Goal: Contribute content

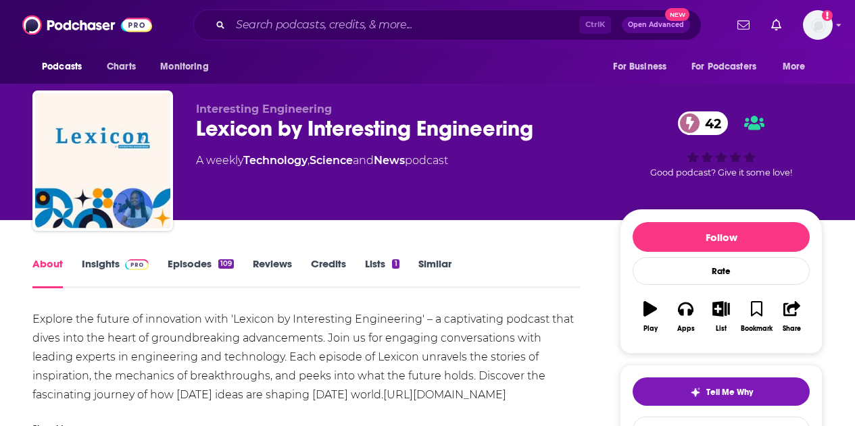
click at [334, 12] on div "Ctrl K Open Advanced New" at bounding box center [447, 24] width 508 height 31
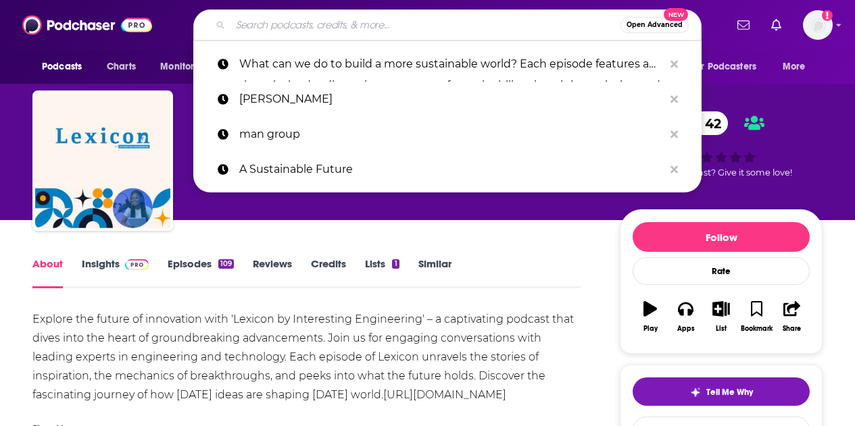
click at [334, 16] on input "Search podcasts, credits, & more..." at bounding box center [425, 25] width 390 height 22
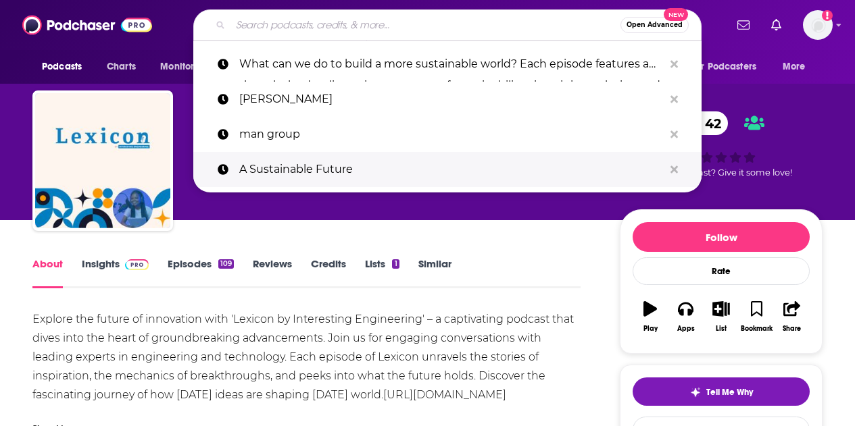
click at [303, 165] on p "A Sustainable Future" at bounding box center [451, 169] width 424 height 35
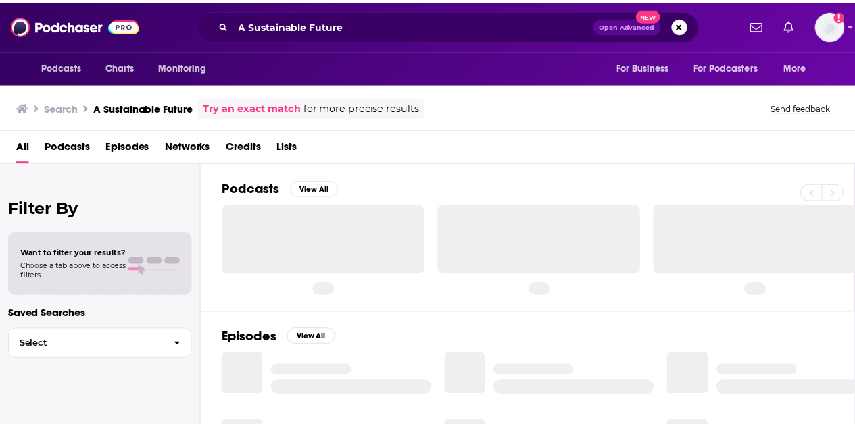
scroll to position [92, 0]
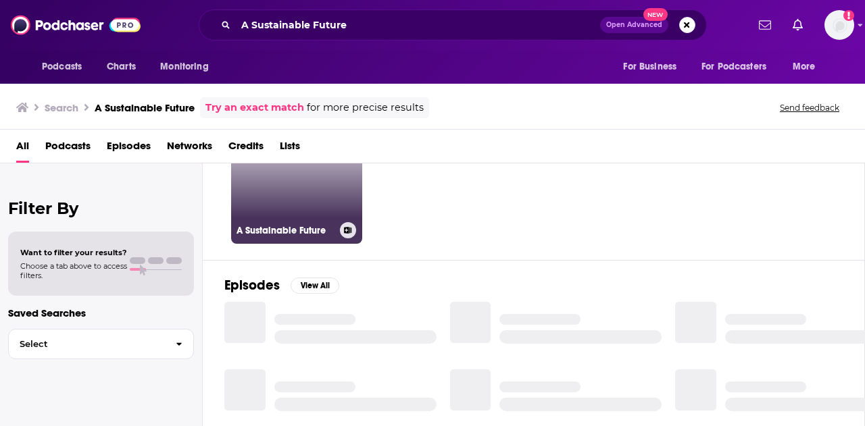
click at [311, 221] on link "5 A Sustainable Future" at bounding box center [296, 178] width 131 height 131
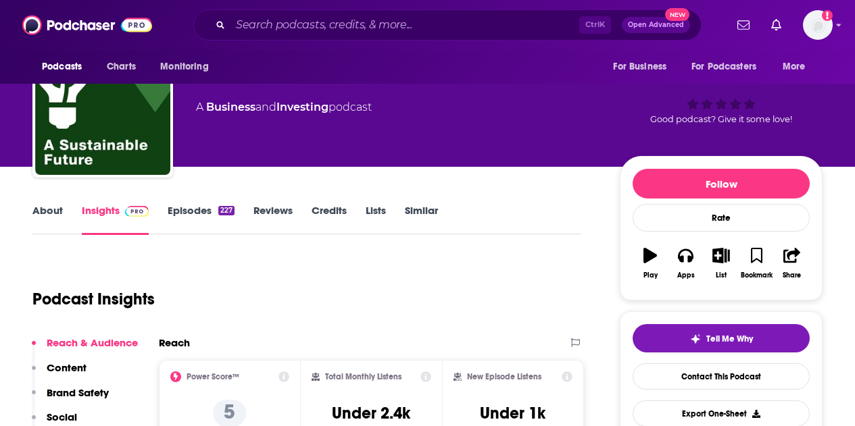
scroll to position [53, 0]
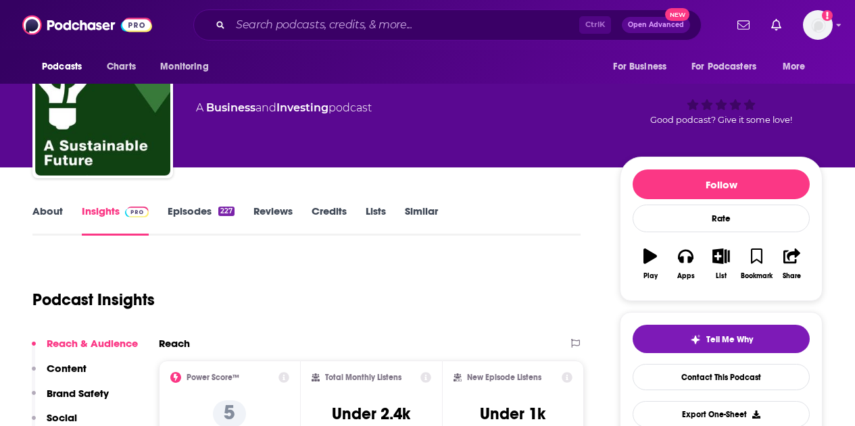
click at [198, 204] on div "About Insights Episodes 227 Reviews Credits Lists Similar" at bounding box center [306, 219] width 548 height 33
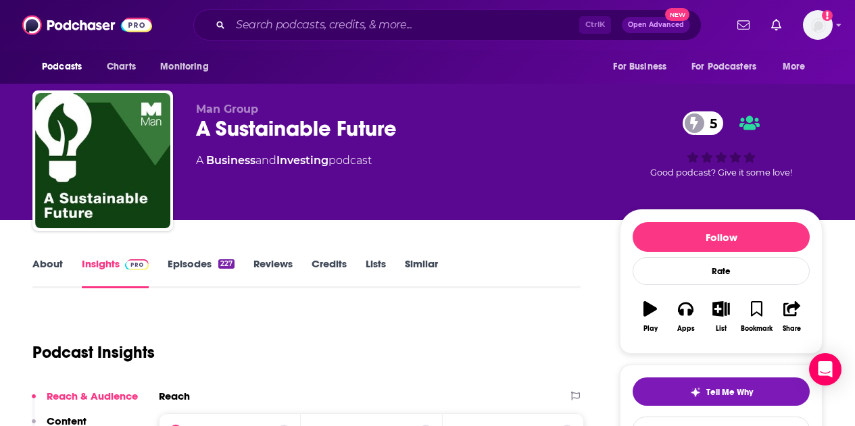
click at [193, 265] on link "Episodes 227" at bounding box center [201, 272] width 67 height 31
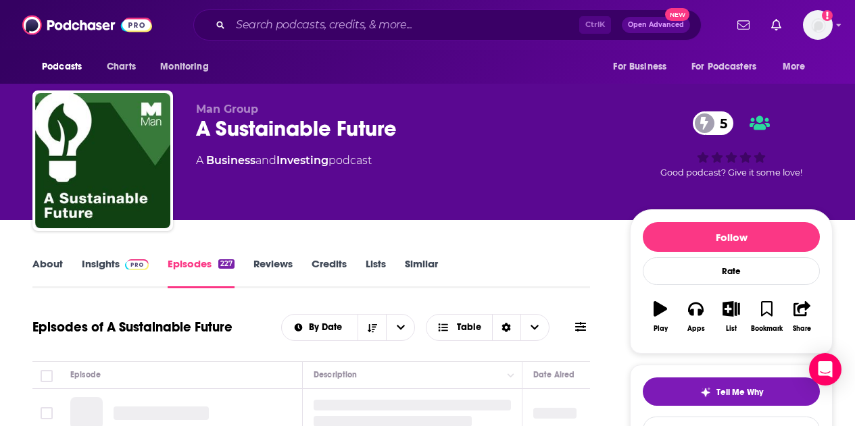
scroll to position [148, 0]
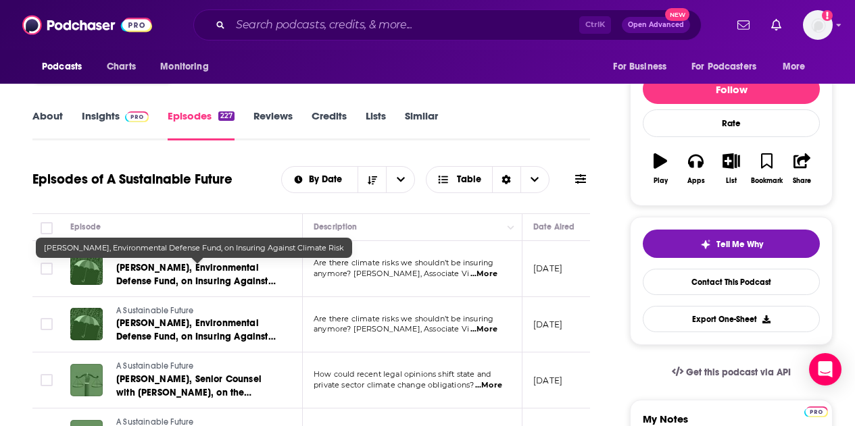
click at [223, 268] on span "[PERSON_NAME], Environmental Defense Fund, on Insuring Against Climate Risk" at bounding box center [195, 281] width 159 height 39
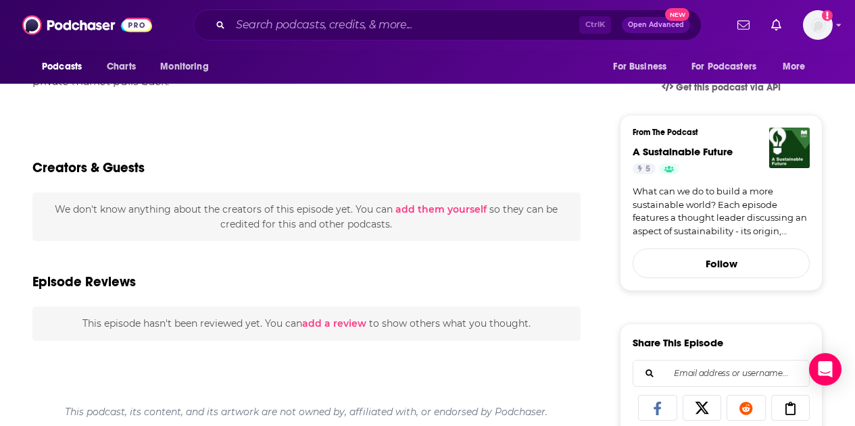
scroll to position [335, 0]
click at [417, 211] on button "add them yourself" at bounding box center [440, 210] width 91 height 11
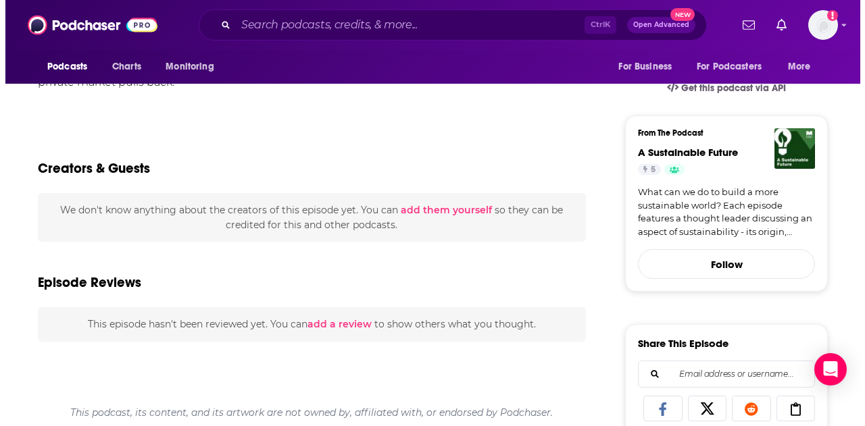
scroll to position [0, 0]
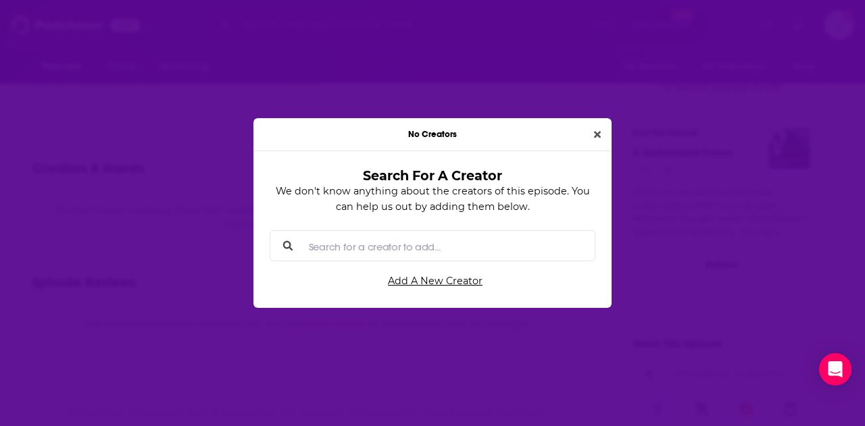
click at [347, 259] on input "Search for a creator to add..." at bounding box center [443, 246] width 280 height 30
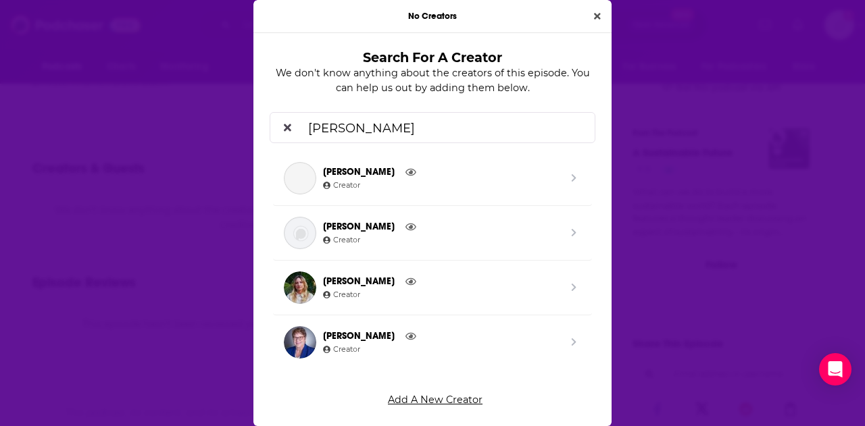
type input "carolyn kou"
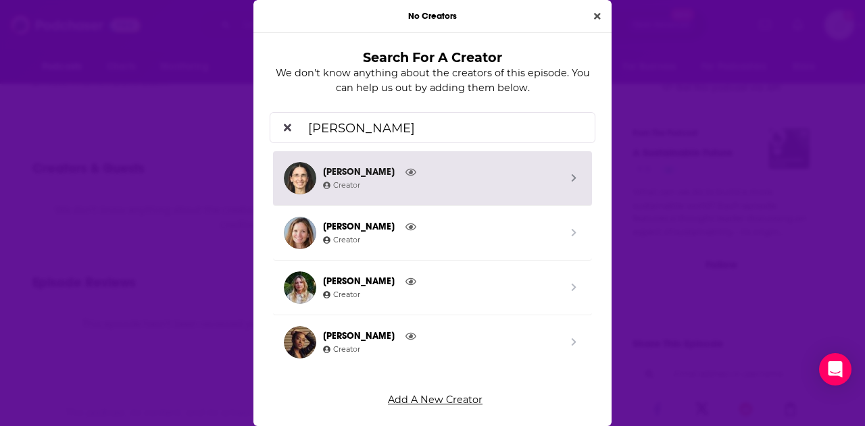
click at [458, 182] on span "Creator" at bounding box center [441, 186] width 237 height 12
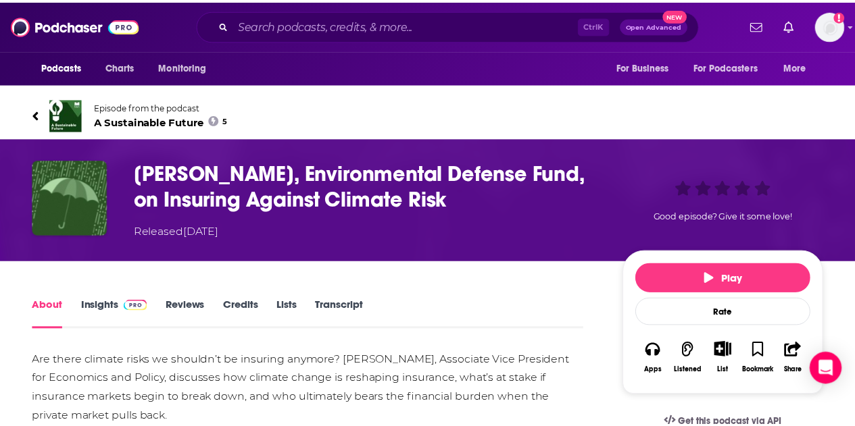
scroll to position [335, 0]
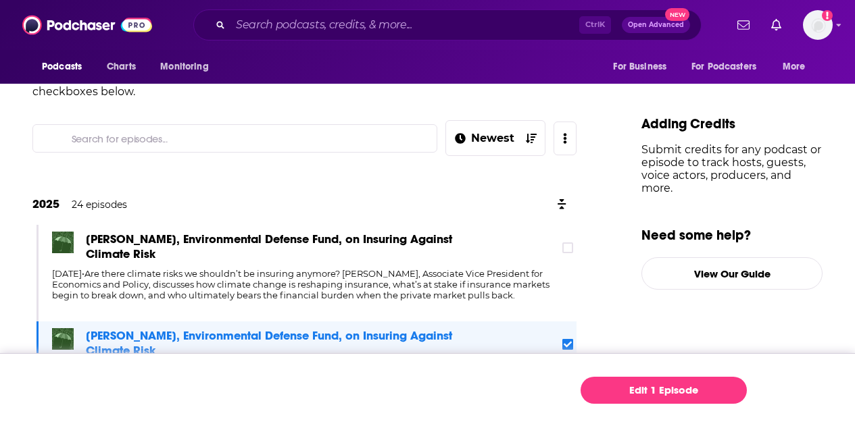
scroll to position [197, 0]
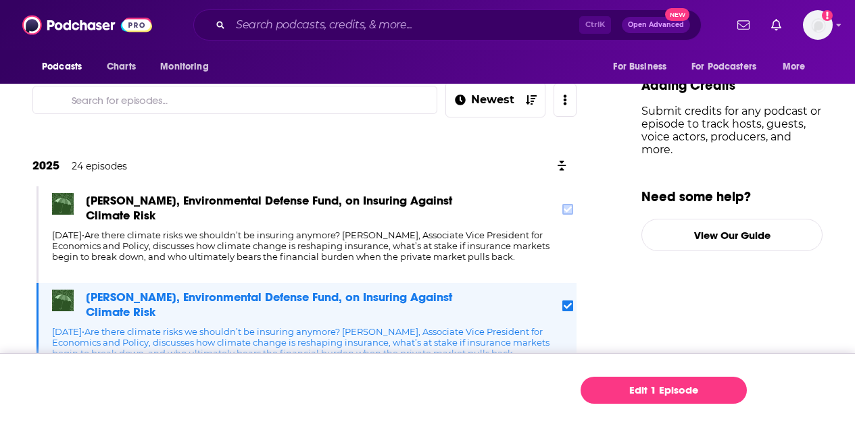
click at [571, 209] on icon at bounding box center [567, 210] width 8 height 6
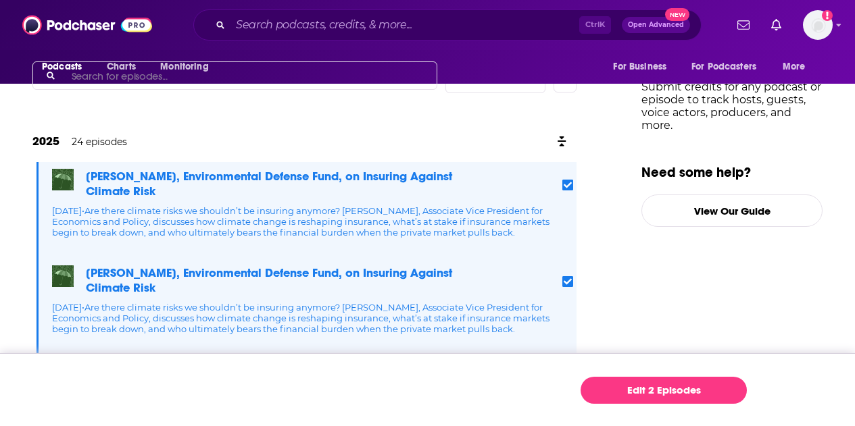
scroll to position [221, 0]
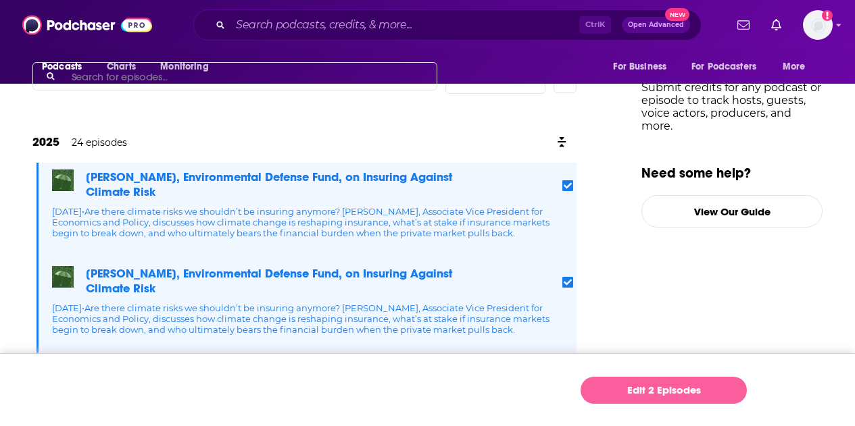
click at [651, 390] on link "Edit 2 Episodes" at bounding box center [663, 390] width 166 height 27
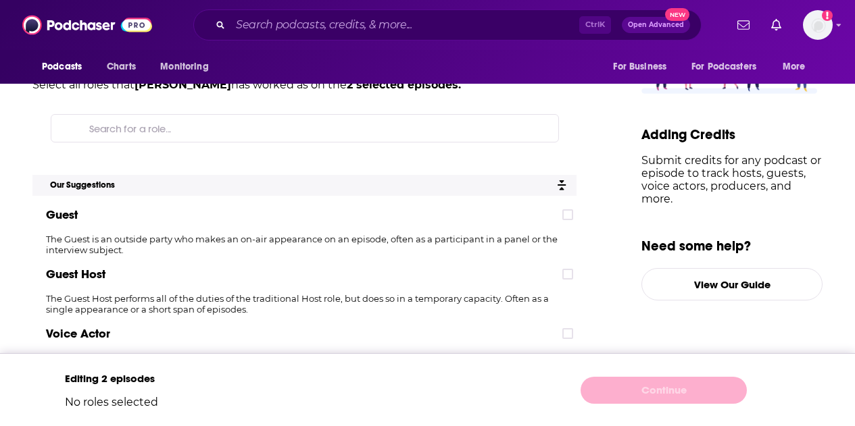
scroll to position [149, 0]
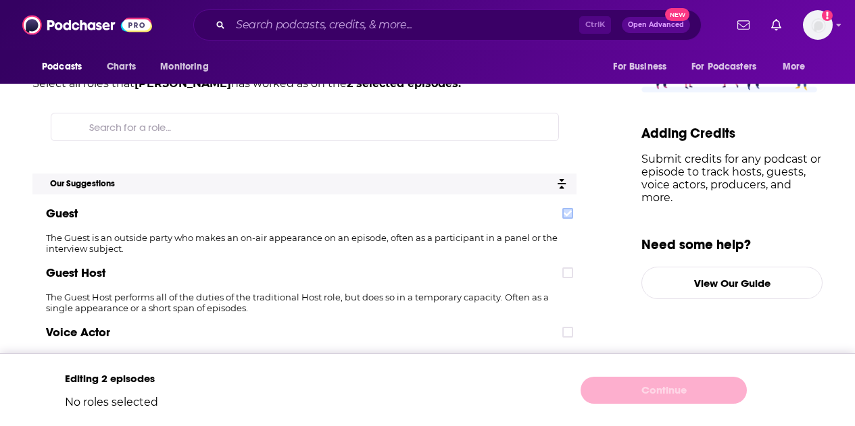
click at [571, 212] on icon at bounding box center [567, 213] width 8 height 6
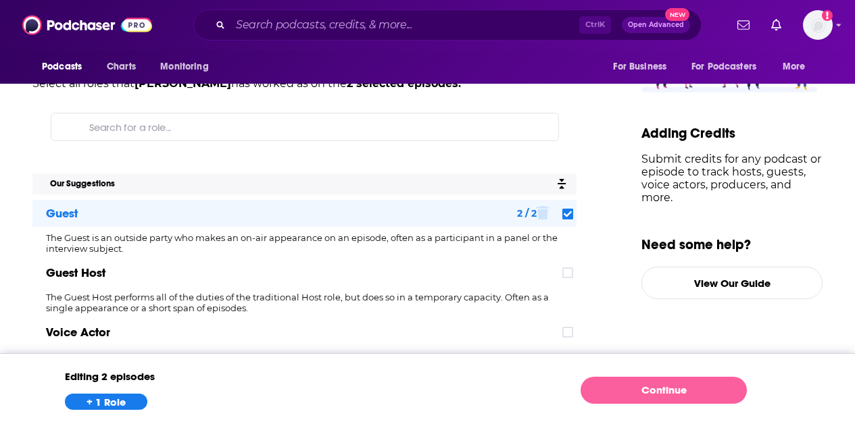
click at [652, 382] on link "Continue" at bounding box center [663, 390] width 166 height 27
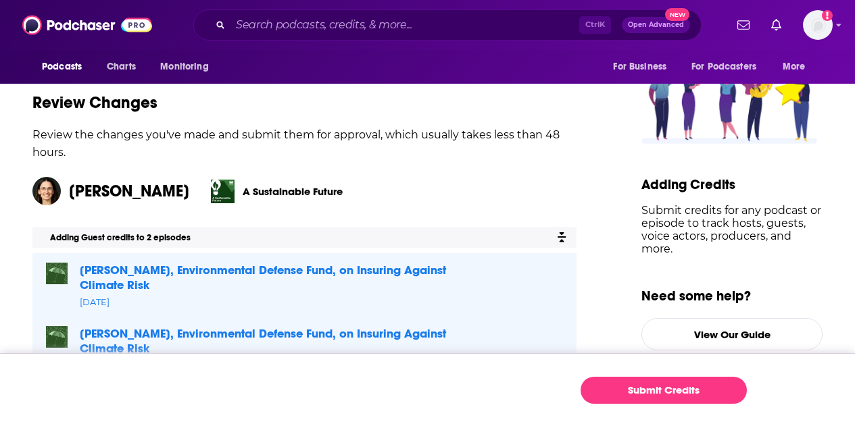
scroll to position [113, 0]
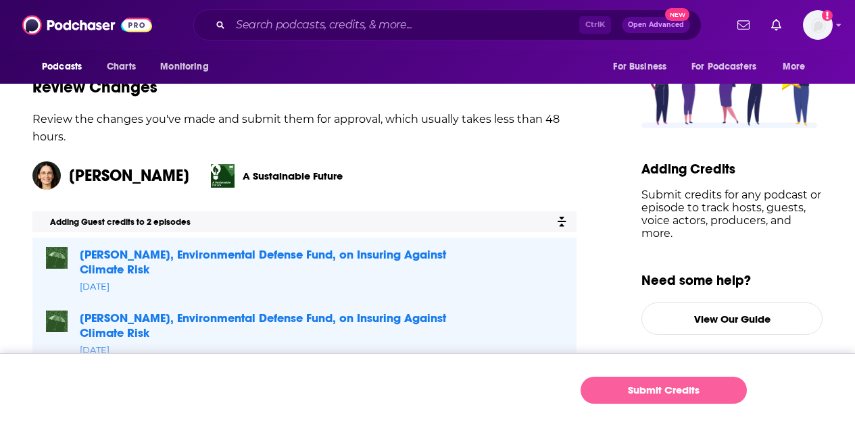
click at [637, 397] on button "Submit Credits" at bounding box center [663, 390] width 166 height 27
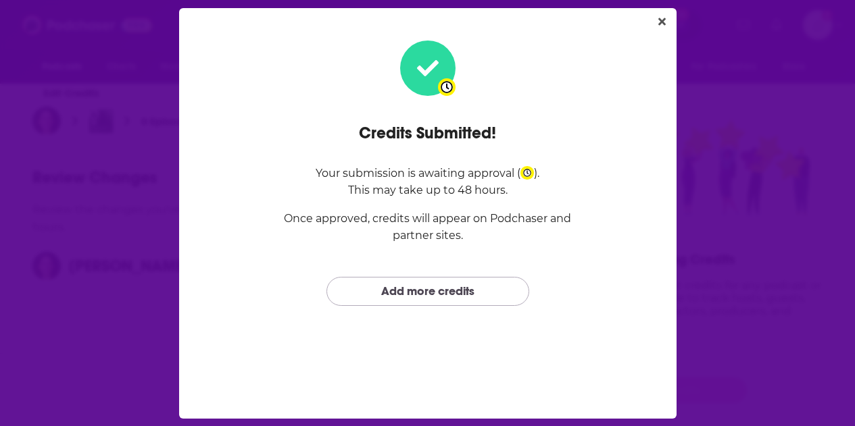
scroll to position [0, 0]
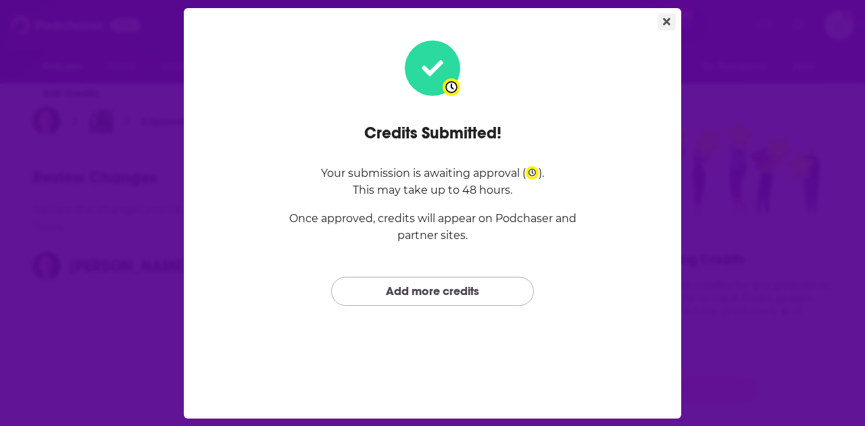
click at [663, 20] on icon "Close" at bounding box center [666, 21] width 7 height 7
